Goal: Transaction & Acquisition: Purchase product/service

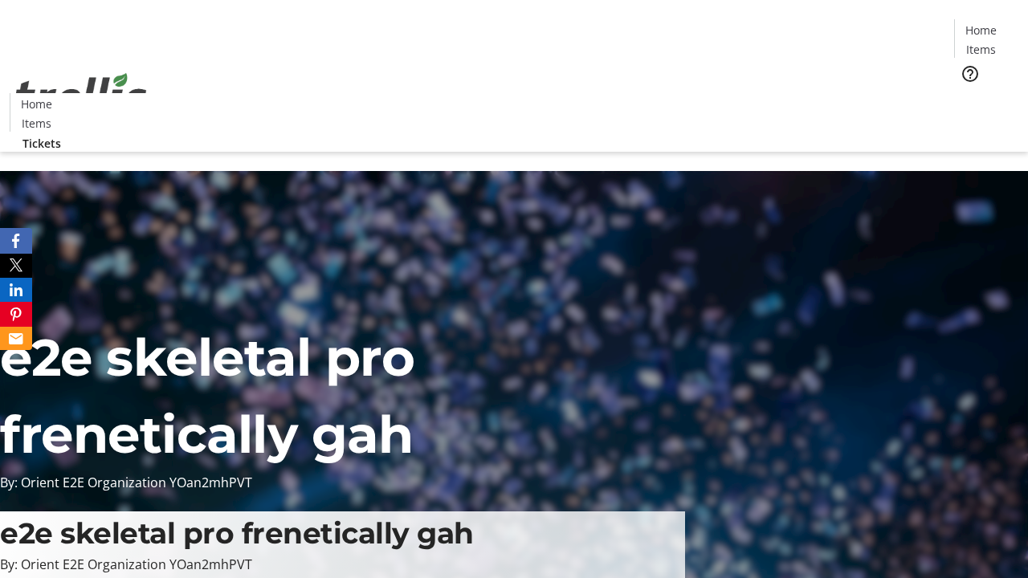
click at [967, 93] on span "Tickets" at bounding box center [986, 101] width 39 height 17
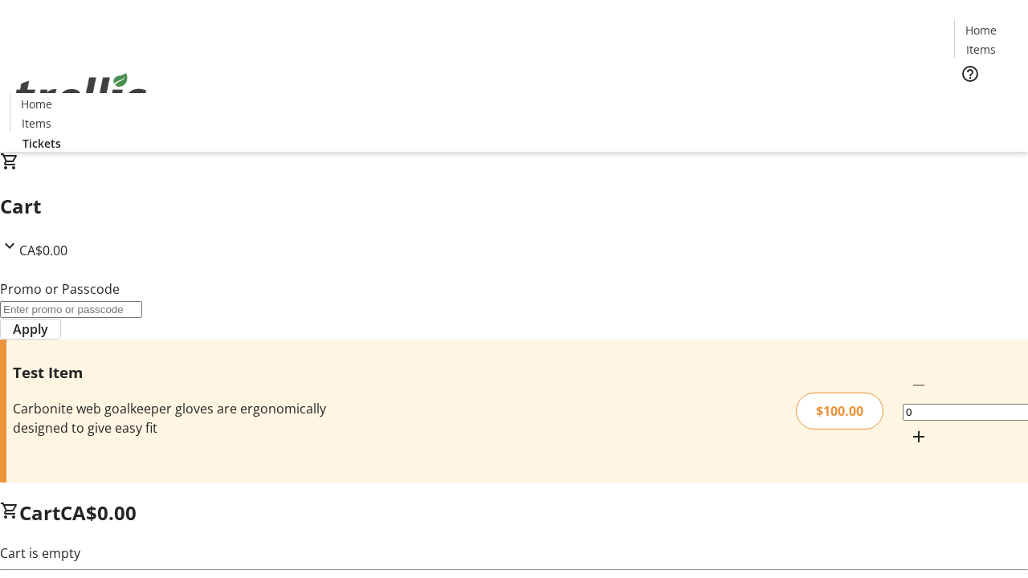
click at [909, 427] on mat-icon "Increment by one" at bounding box center [918, 436] width 19 height 19
type input "1"
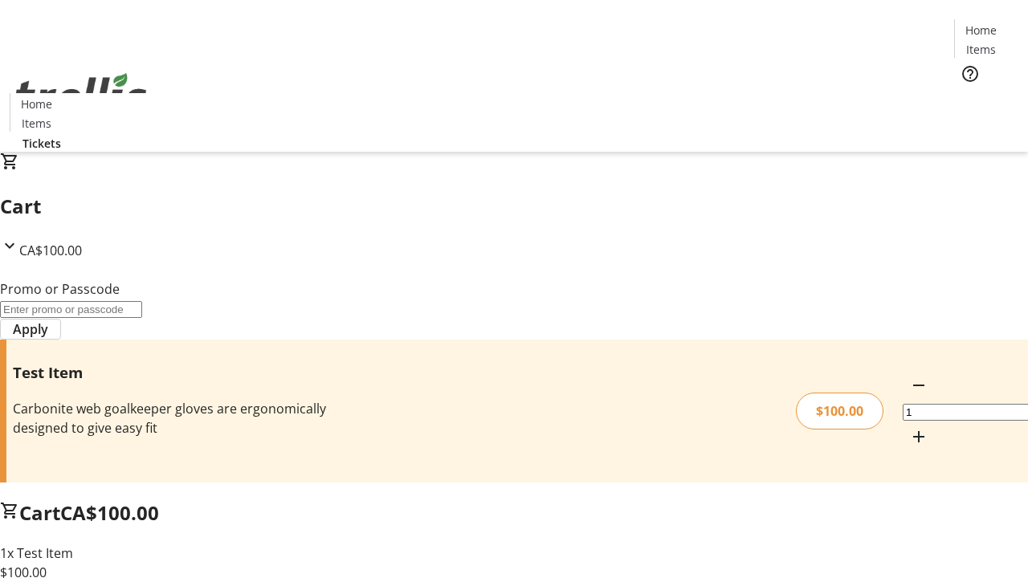
type input "FLAT"
